Goal: Navigation & Orientation: Find specific page/section

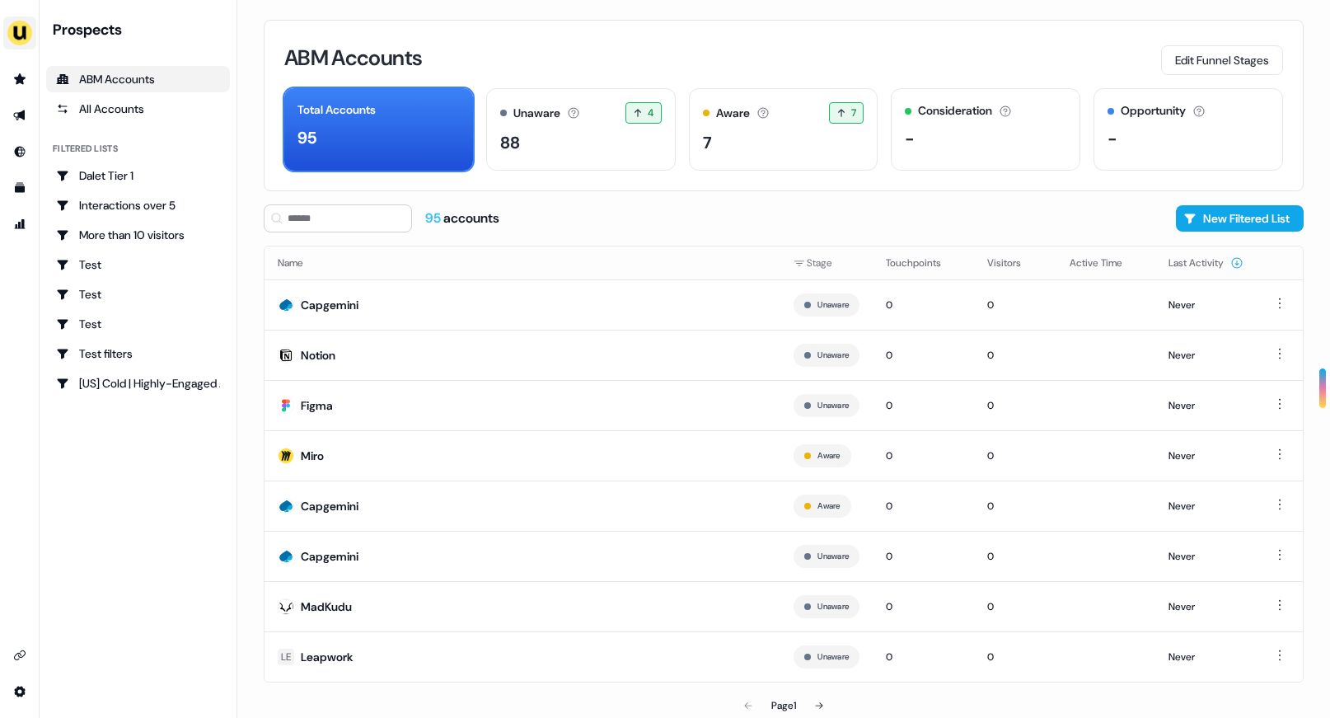
click at [23, 39] on img "side nav menu" at bounding box center [20, 33] width 26 height 26
click at [145, 552] on nav "Impersonate (Admin) Help documentation Feedback Logout Prospects ABM Accounts A…" at bounding box center [118, 359] width 237 height 718
click at [20, 88] on link "Go to prospects" at bounding box center [20, 79] width 26 height 26
click at [26, 78] on link "Go to prospects" at bounding box center [20, 79] width 26 height 26
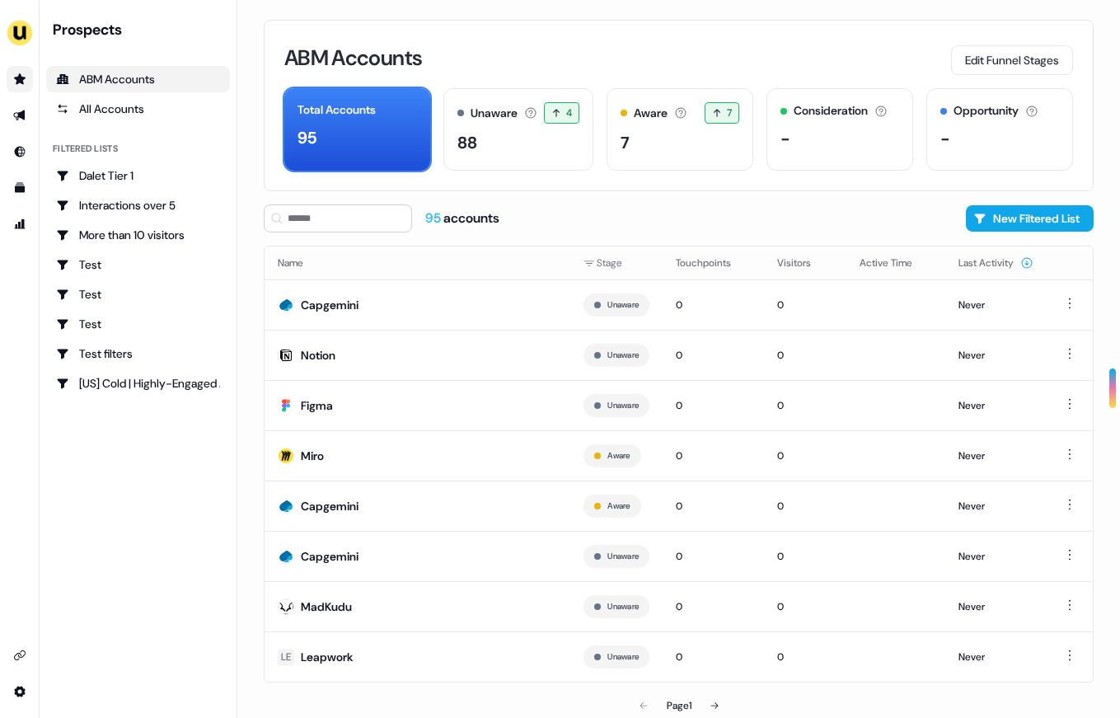
click at [16, 78] on icon "Go to prospects" at bounding box center [20, 78] width 12 height 11
click at [30, 79] on link "Go to prospects" at bounding box center [20, 79] width 26 height 26
